Goal: Information Seeking & Learning: Learn about a topic

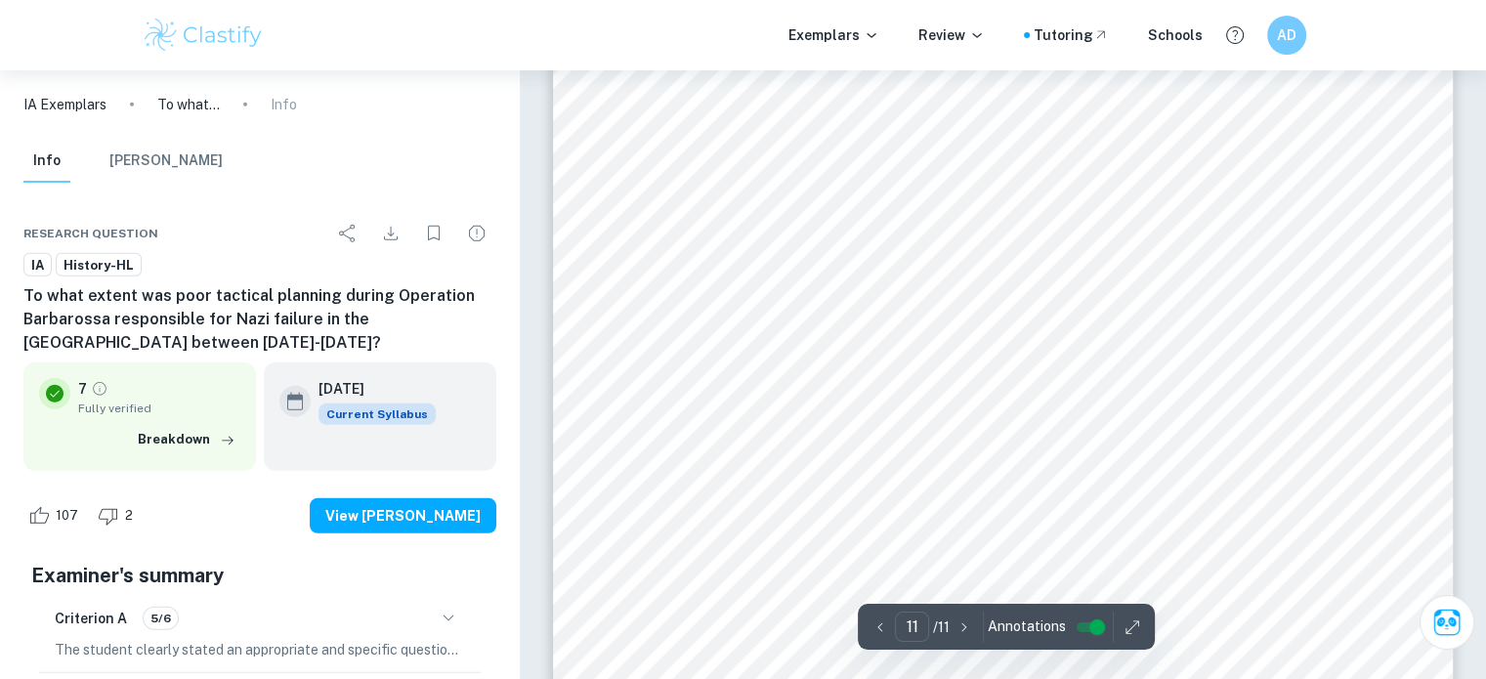
scroll to position [13023, 0]
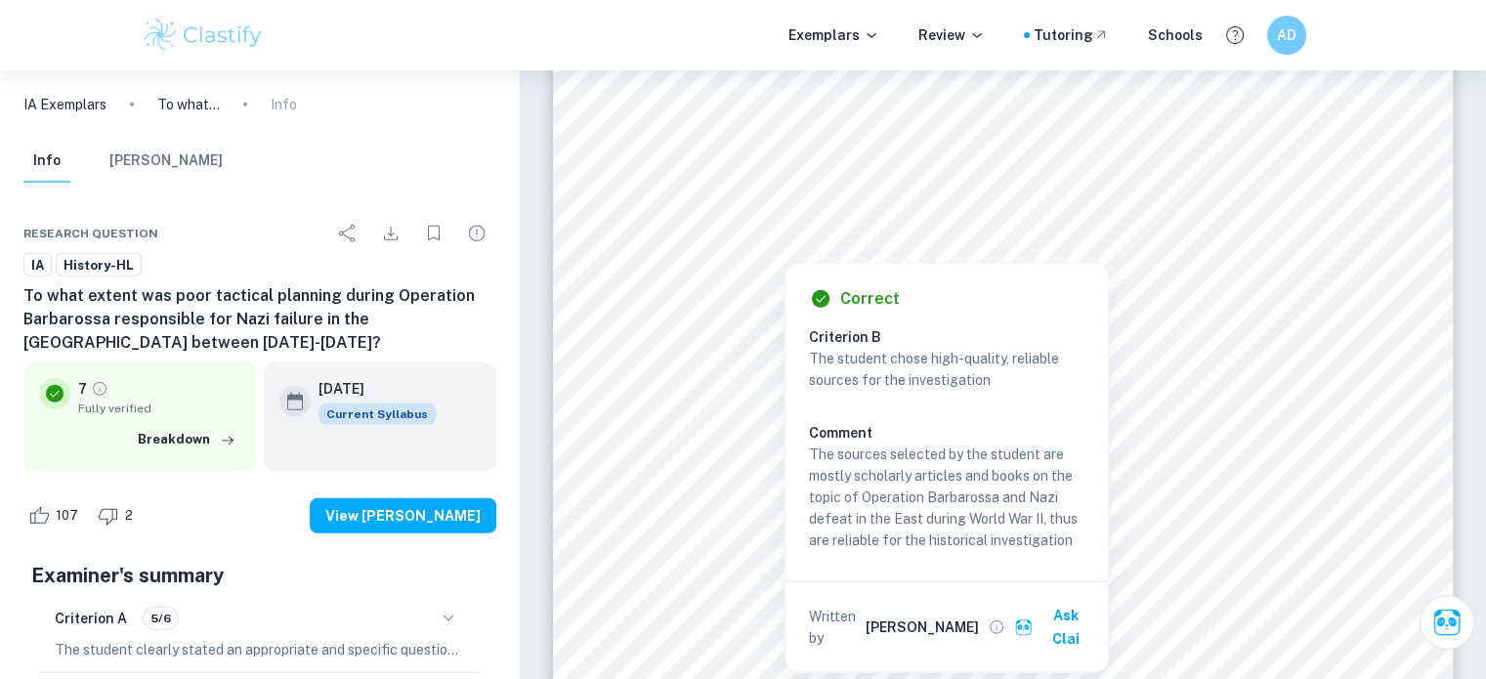
click at [893, 226] on div at bounding box center [1002, 228] width 681 height 19
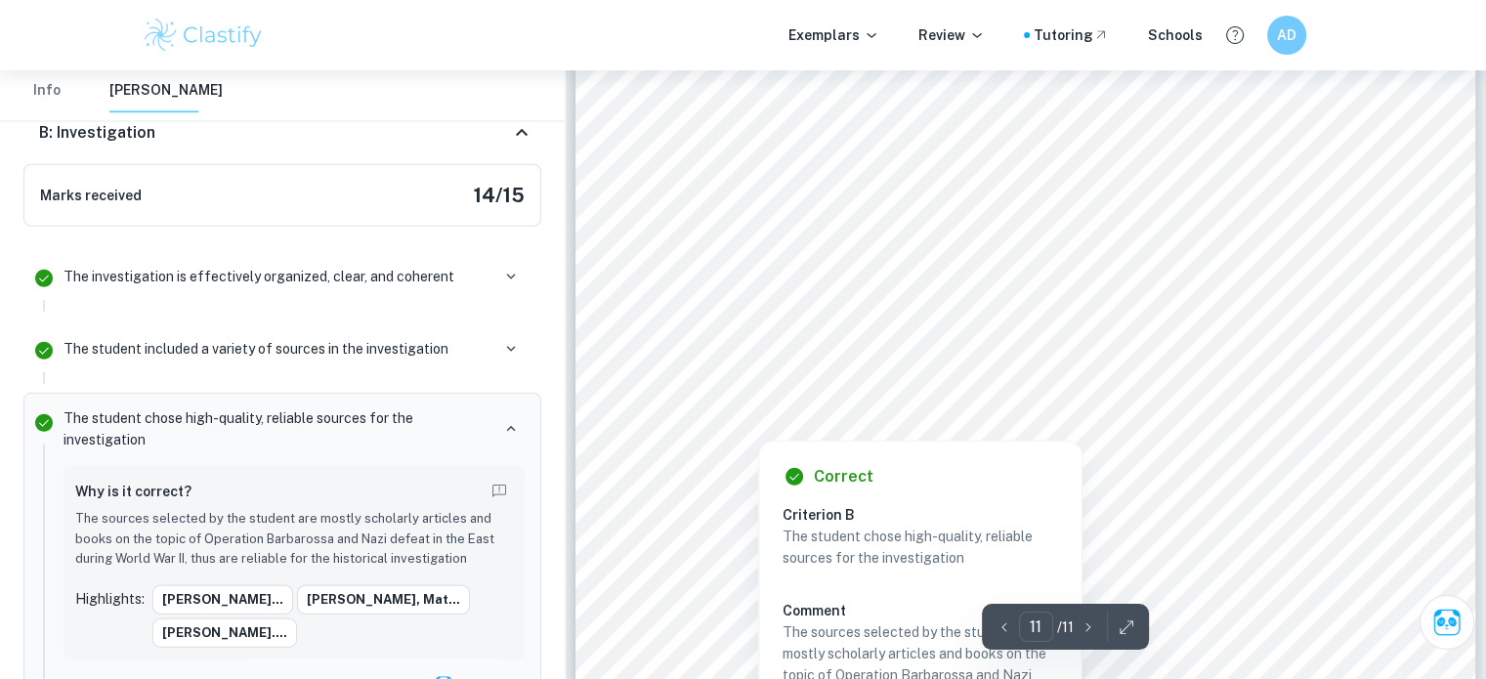
scroll to position [13076, 0]
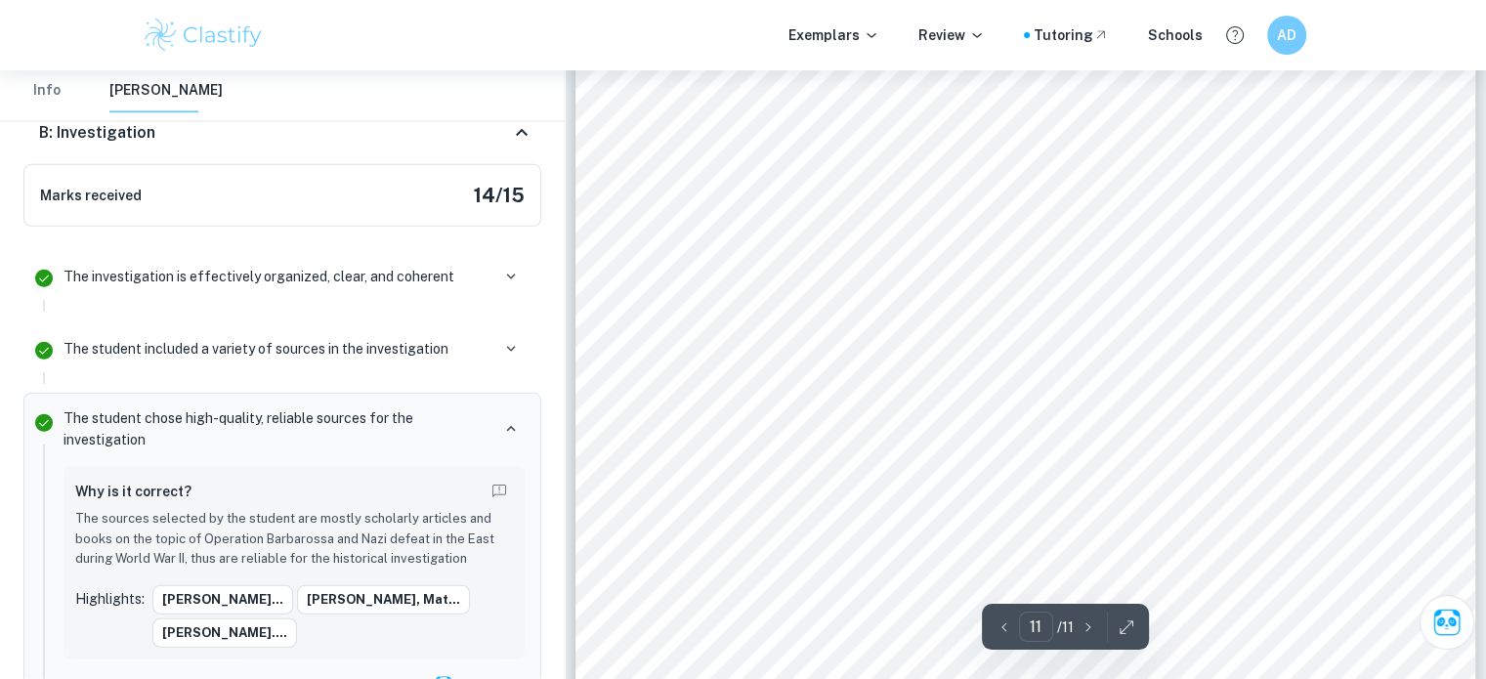
click at [1045, 392] on div "10 Bibliography [PERSON_NAME]. [PERSON_NAME] Defeat in [GEOGRAPHIC_DATA] . [GEO…" at bounding box center [1026, 482] width 901 height 1273
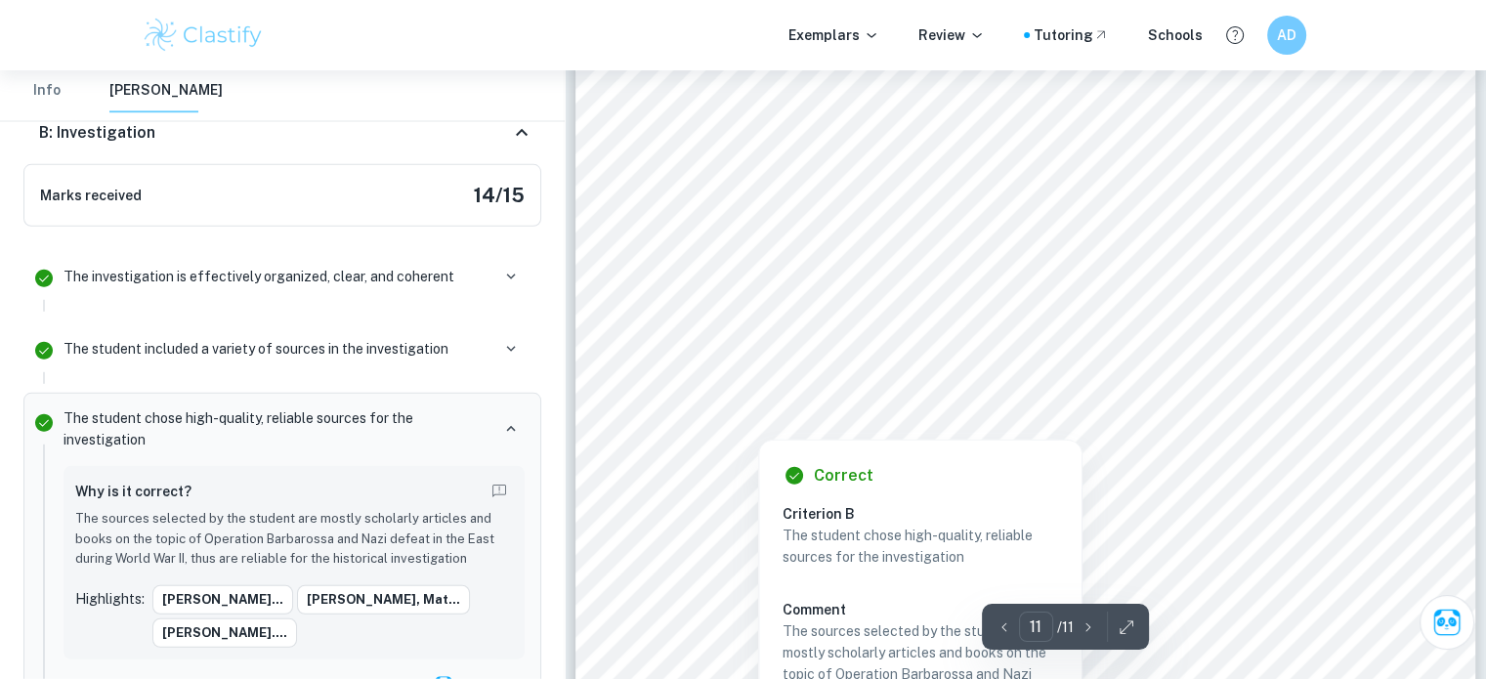
click at [1048, 399] on div at bounding box center [1052, 404] width 626 height 23
click at [1017, 412] on div at bounding box center [1052, 404] width 626 height 23
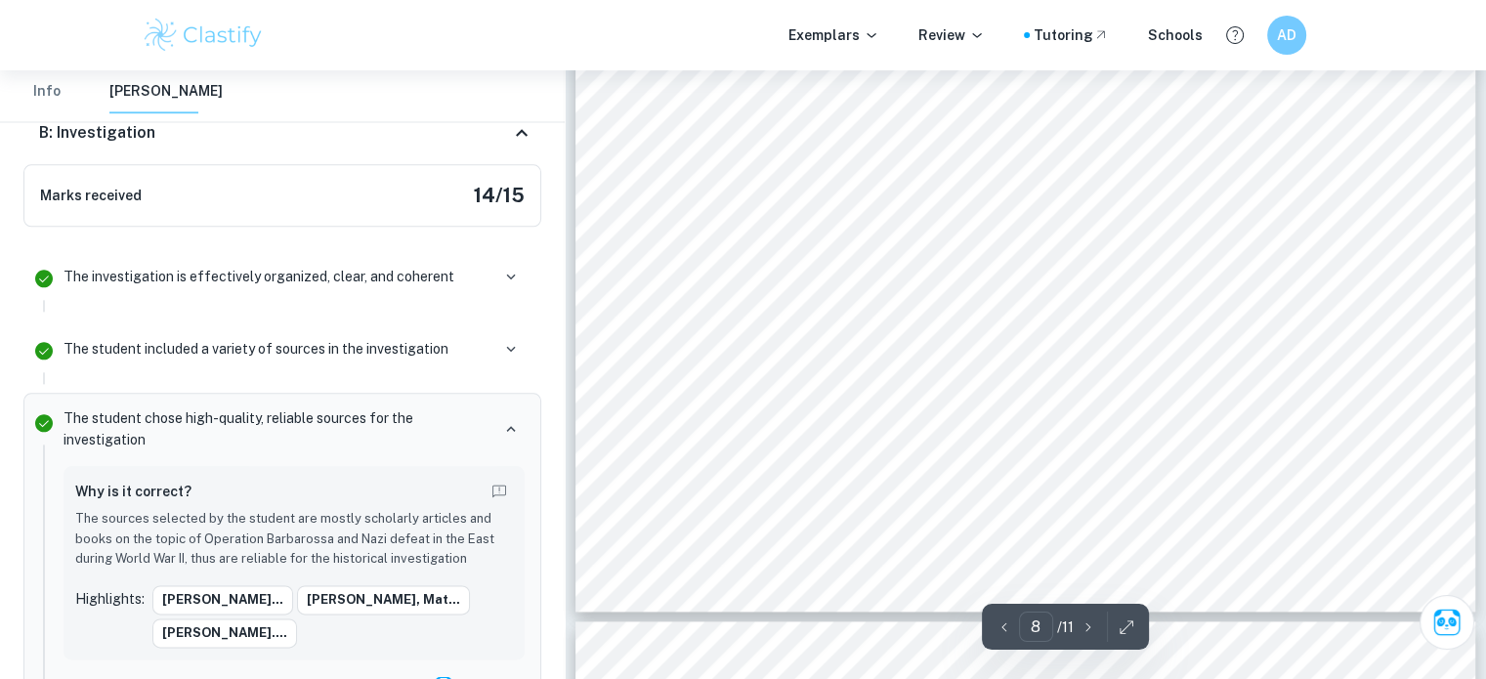
scroll to position [9361, 0]
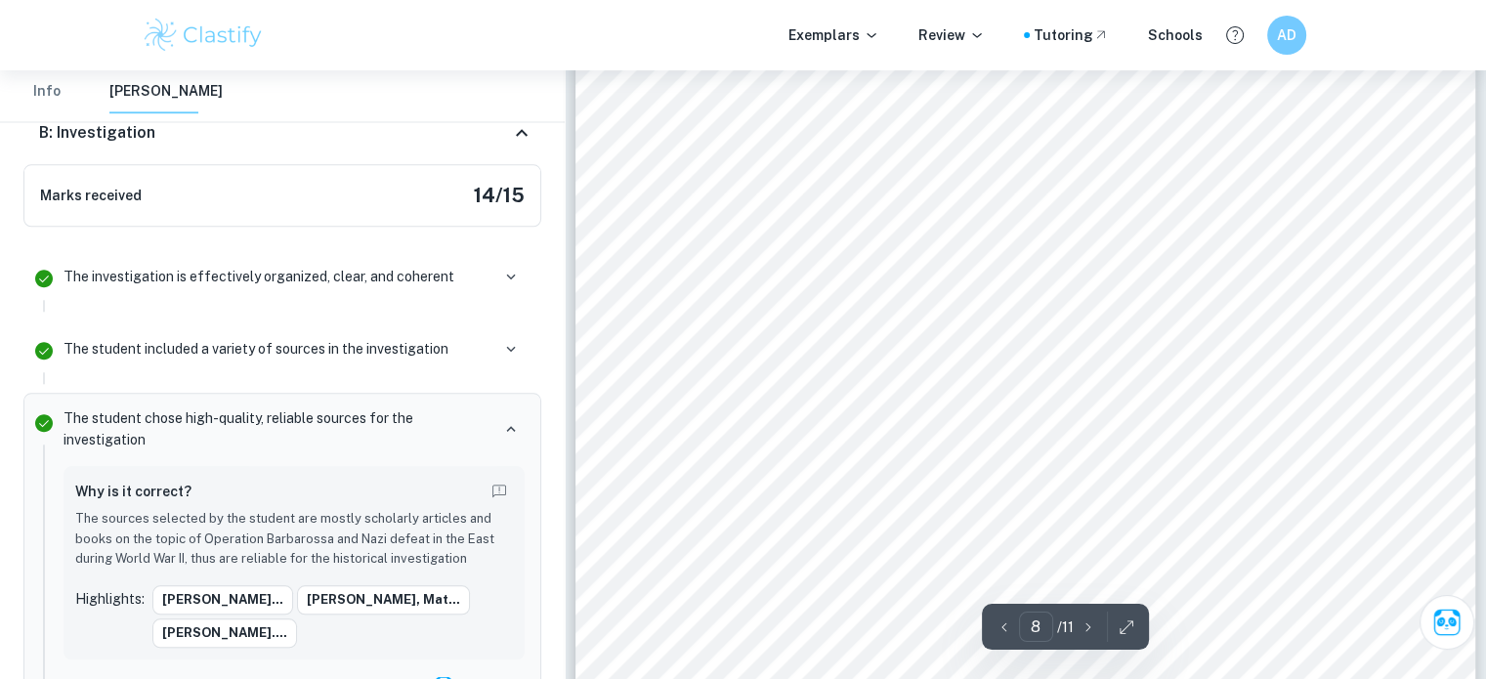
drag, startPoint x: 1017, startPoint y: 412, endPoint x: 874, endPoint y: 578, distance: 218.9
click at [1008, 372] on span "The 1942 Battle of [GEOGRAPHIC_DATA] illustrated another instance in which [PER…" at bounding box center [1103, 375] width 728 height 19
click at [883, 458] on div "2 [PERSON_NAME] ineptitude as a military leader” and suggest ed that logistical…" at bounding box center [1026, 366] width 901 height 1273
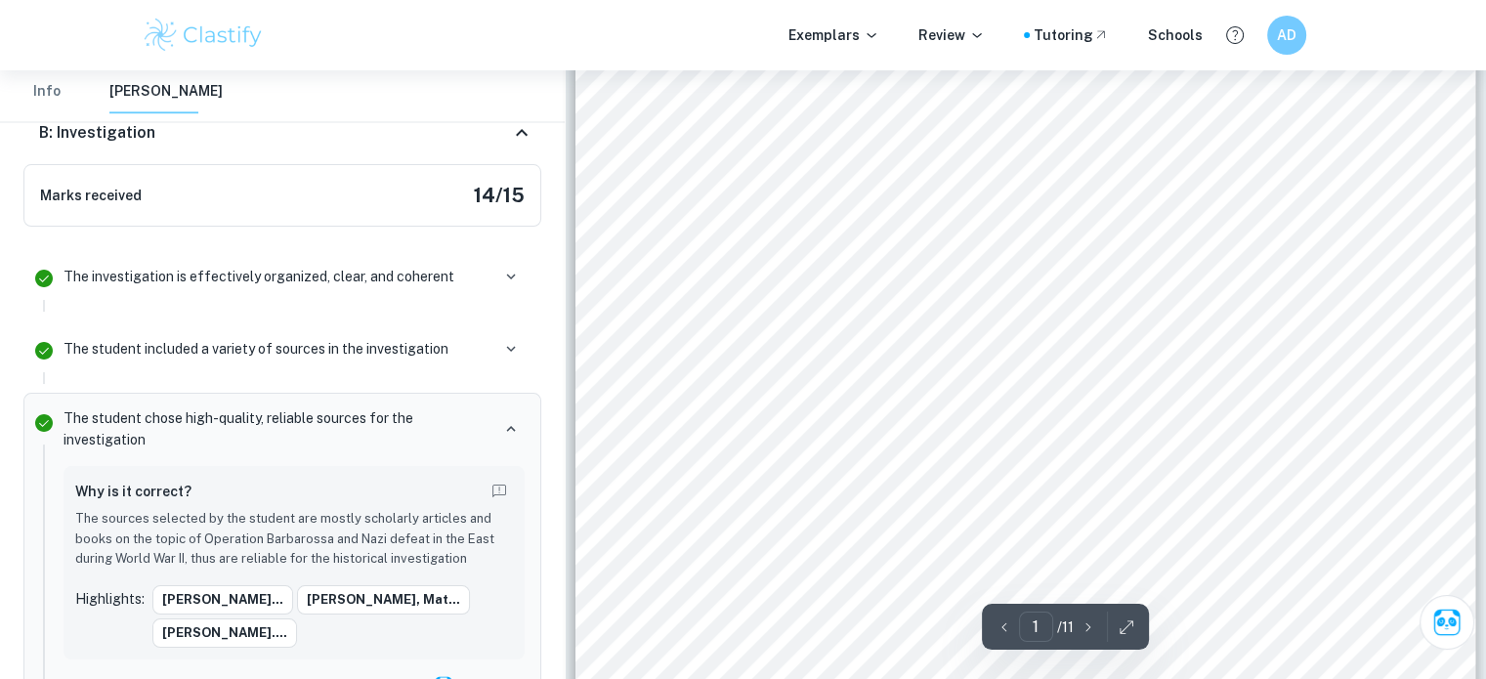
scroll to position [0, 0]
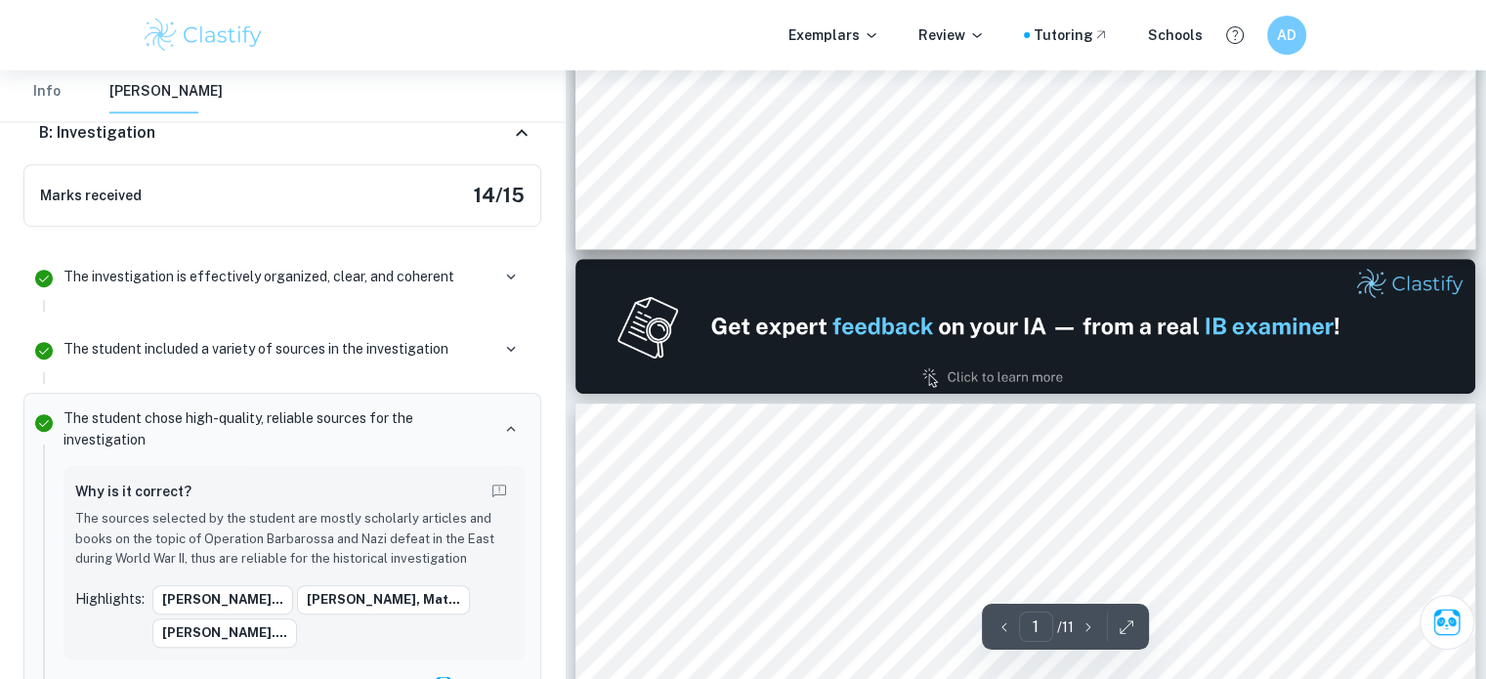
type input "2"
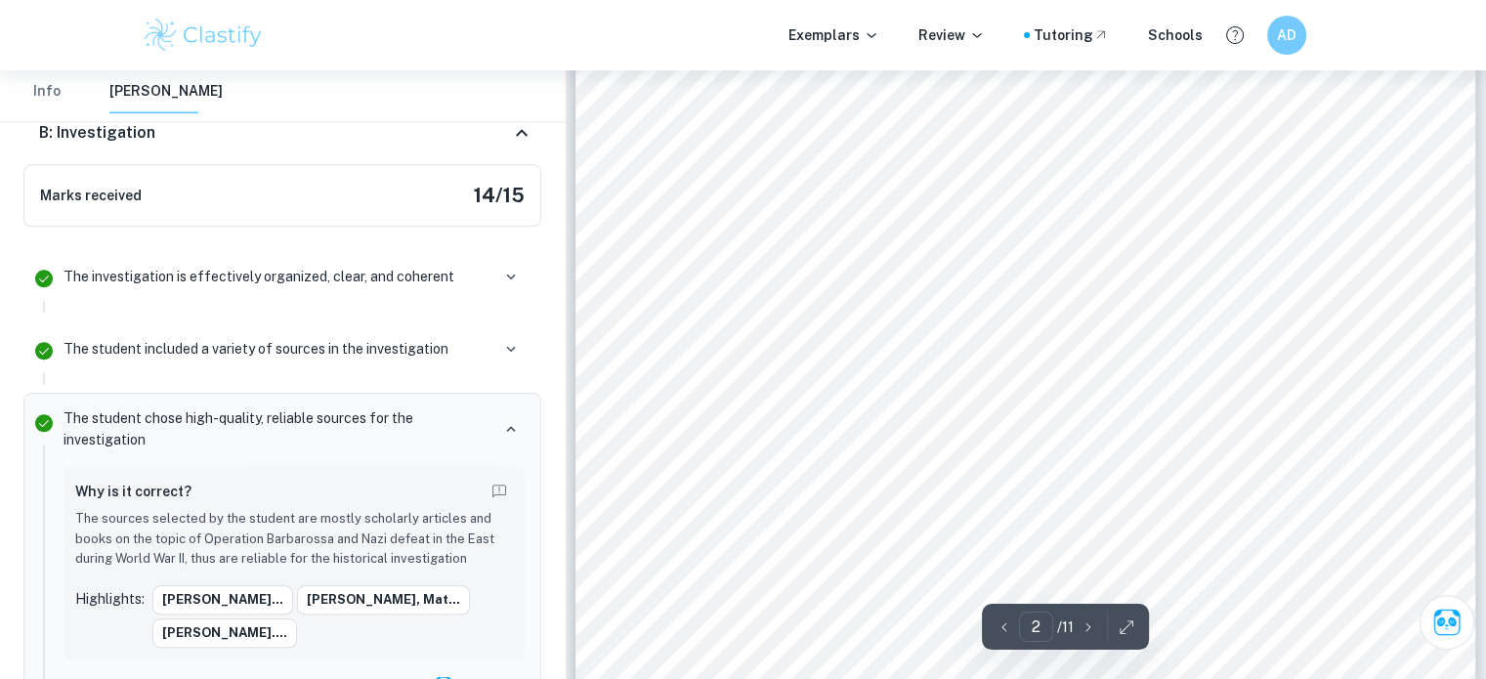
scroll to position [1945, 0]
